Goal: Check status

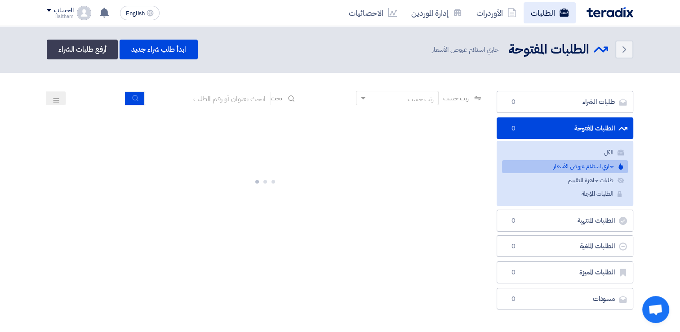
click at [536, 13] on link "الطلبات" at bounding box center [550, 12] width 52 height 21
click at [546, 18] on link "الطلبات" at bounding box center [550, 12] width 52 height 21
click at [534, 166] on link "جاري استلام عروض الأسعار جاري استلام عروض الأسعار" at bounding box center [565, 166] width 126 height 13
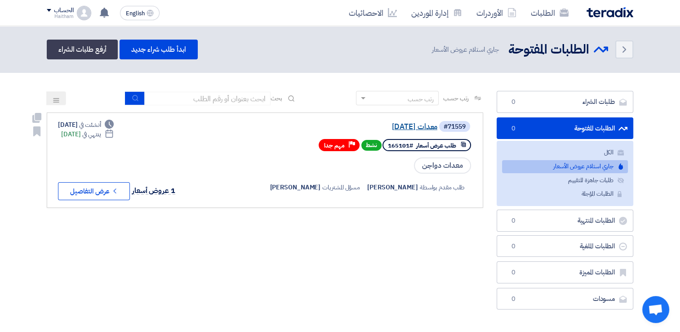
click at [401, 129] on link "معدات [DATE]" at bounding box center [348, 127] width 180 height 8
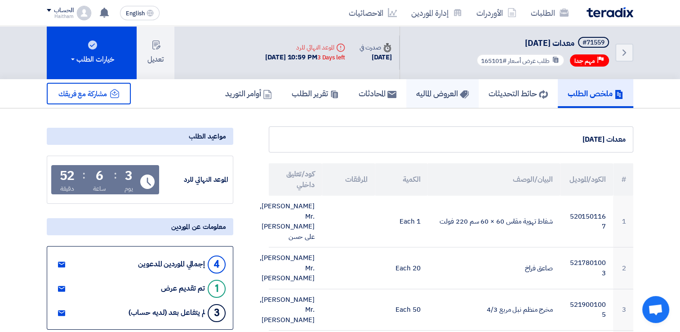
click at [435, 93] on h5 "العروض الماليه" at bounding box center [442, 93] width 53 height 10
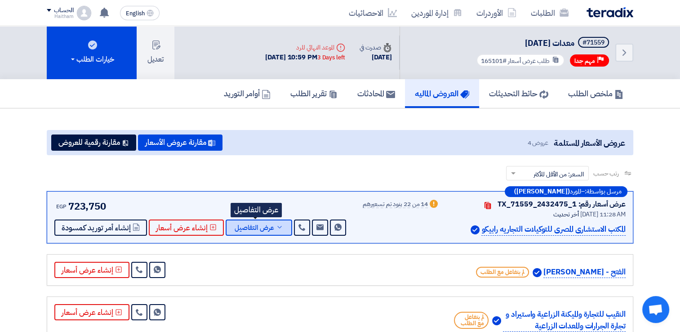
click at [255, 232] on button "عرض التفاصيل" at bounding box center [259, 227] width 67 height 16
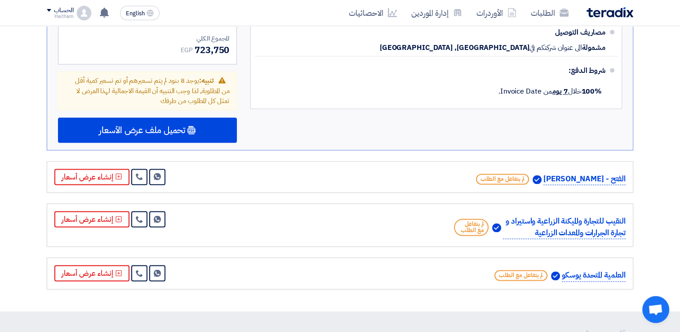
scroll to position [1276, 0]
